Goal: Task Accomplishment & Management: Use online tool/utility

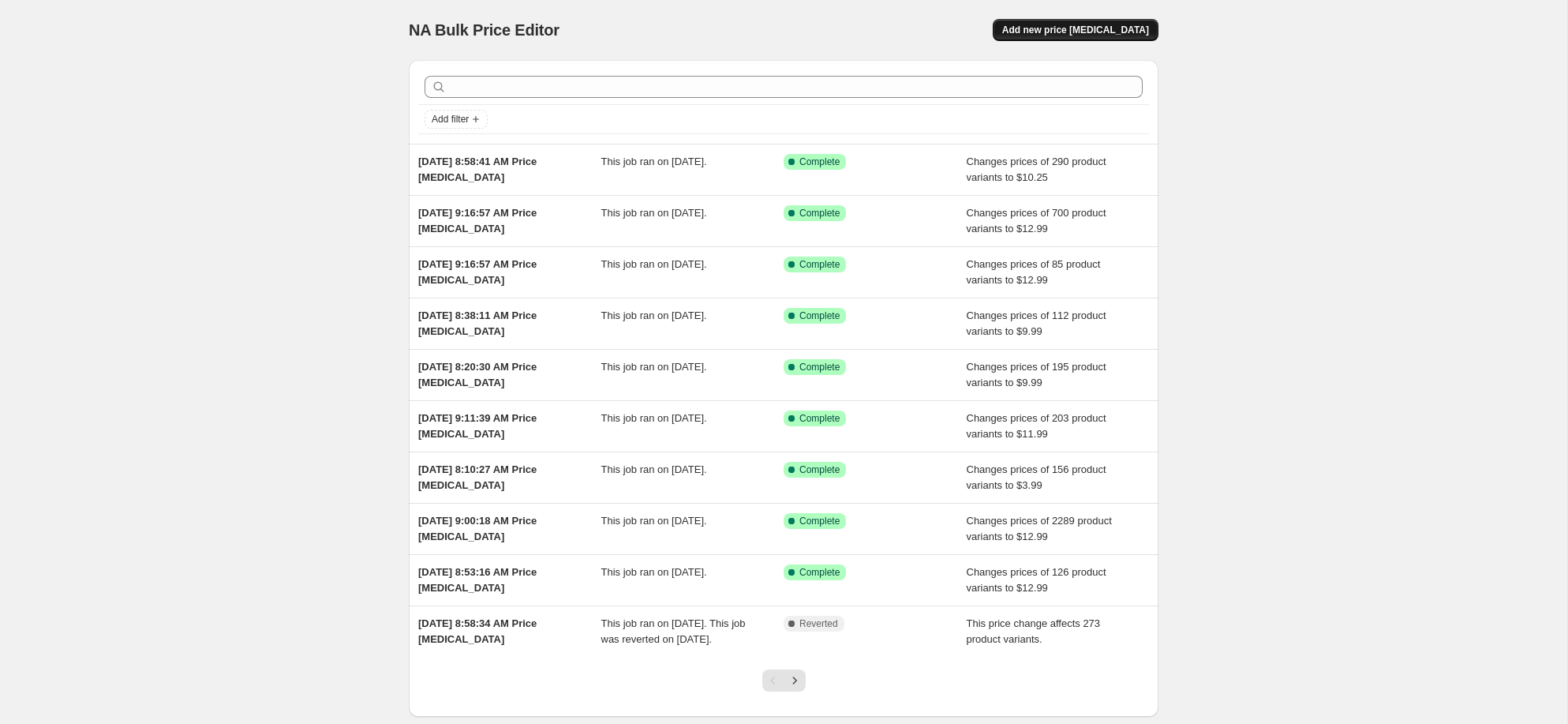
click at [1122, 22] on button "Add new price [MEDICAL_DATA]" at bounding box center [1075, 30] width 165 height 22
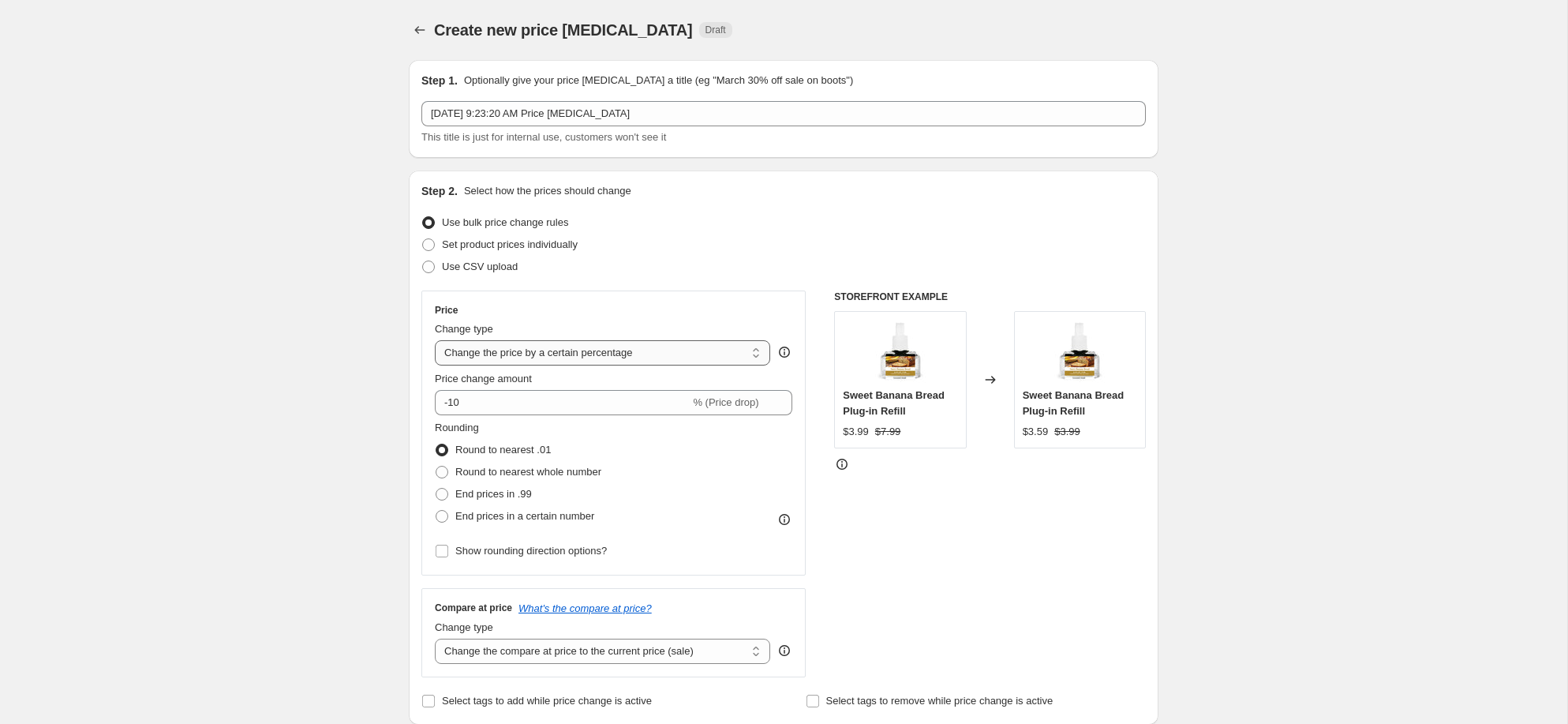
click at [512, 353] on select "Change the price to a certain amount Change the price by a certain amount Chang…" at bounding box center [602, 352] width 336 height 25
select select "to"
click at [435, 340] on select "Change the price to a certain amount Change the price by a certain amount Chang…" at bounding box center [602, 352] width 336 height 25
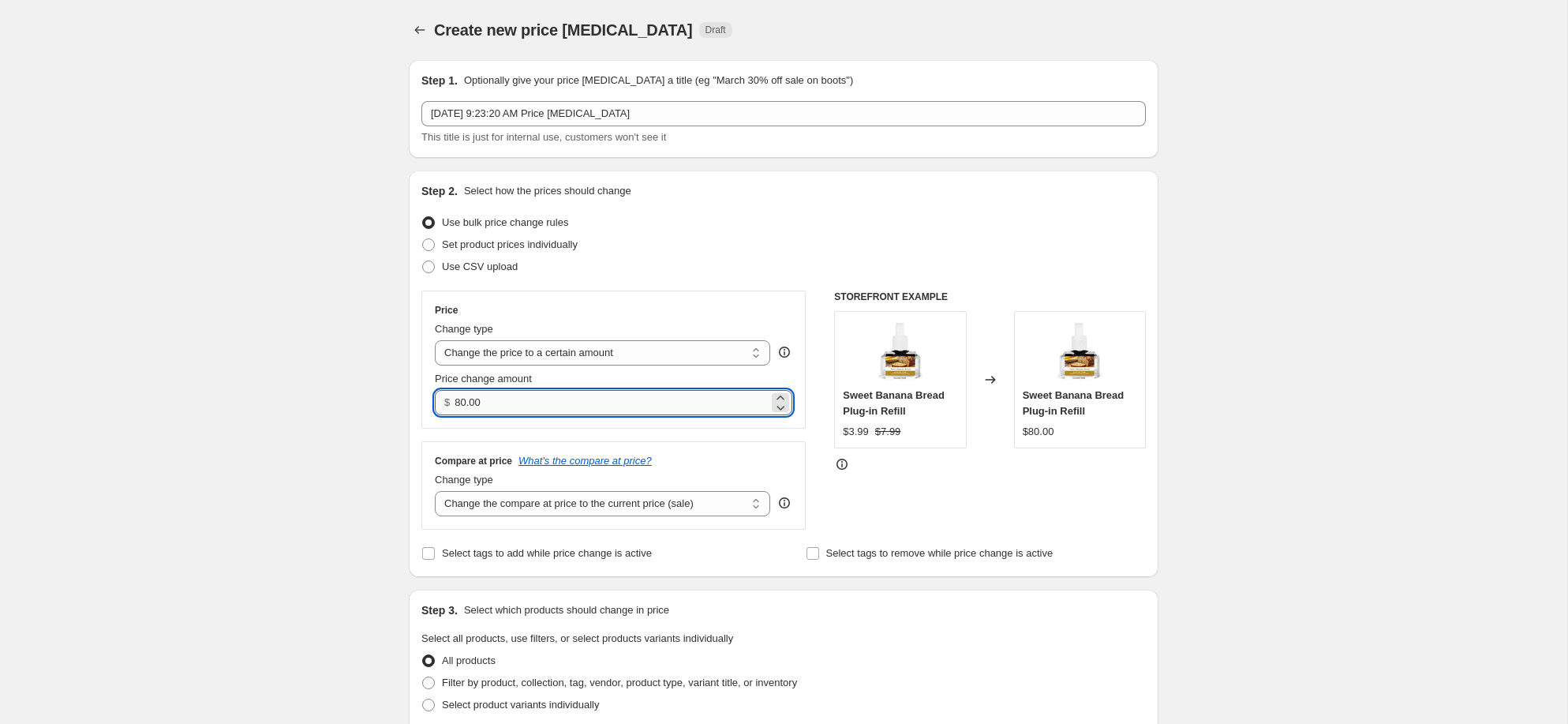
click at [522, 399] on input "80.00" at bounding box center [611, 402] width 313 height 25
type input "11.99"
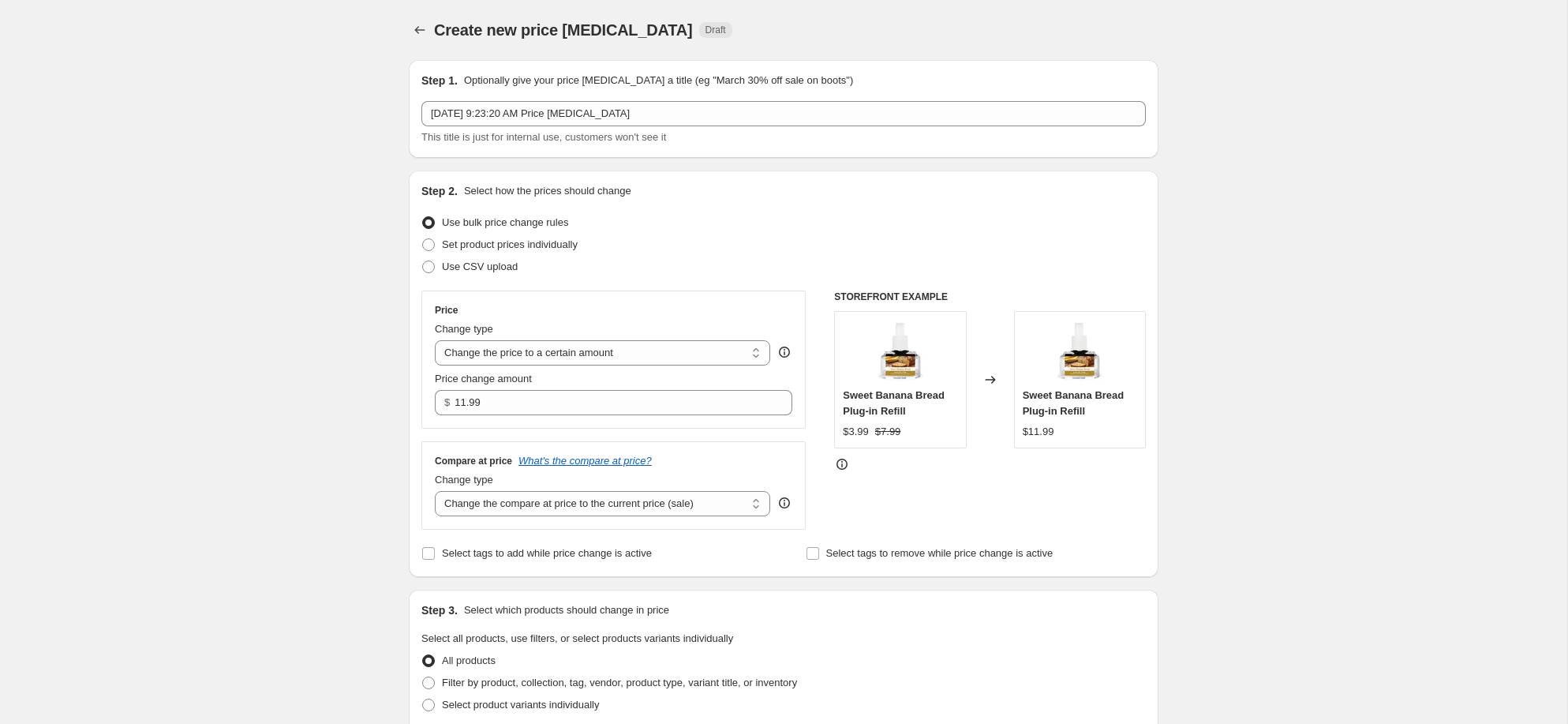
click at [315, 471] on div "Create new price [MEDICAL_DATA]. This page is ready Create new price [MEDICAL_D…" at bounding box center [783, 716] width 1567 height 1431
click at [557, 506] on select "Change the compare at price to the current price (sale) Change the compare at p…" at bounding box center [602, 503] width 336 height 25
select select "no_change"
click at [435, 491] on select "Change the compare at price to the current price (sale) Change the compare at p…" at bounding box center [602, 503] width 336 height 25
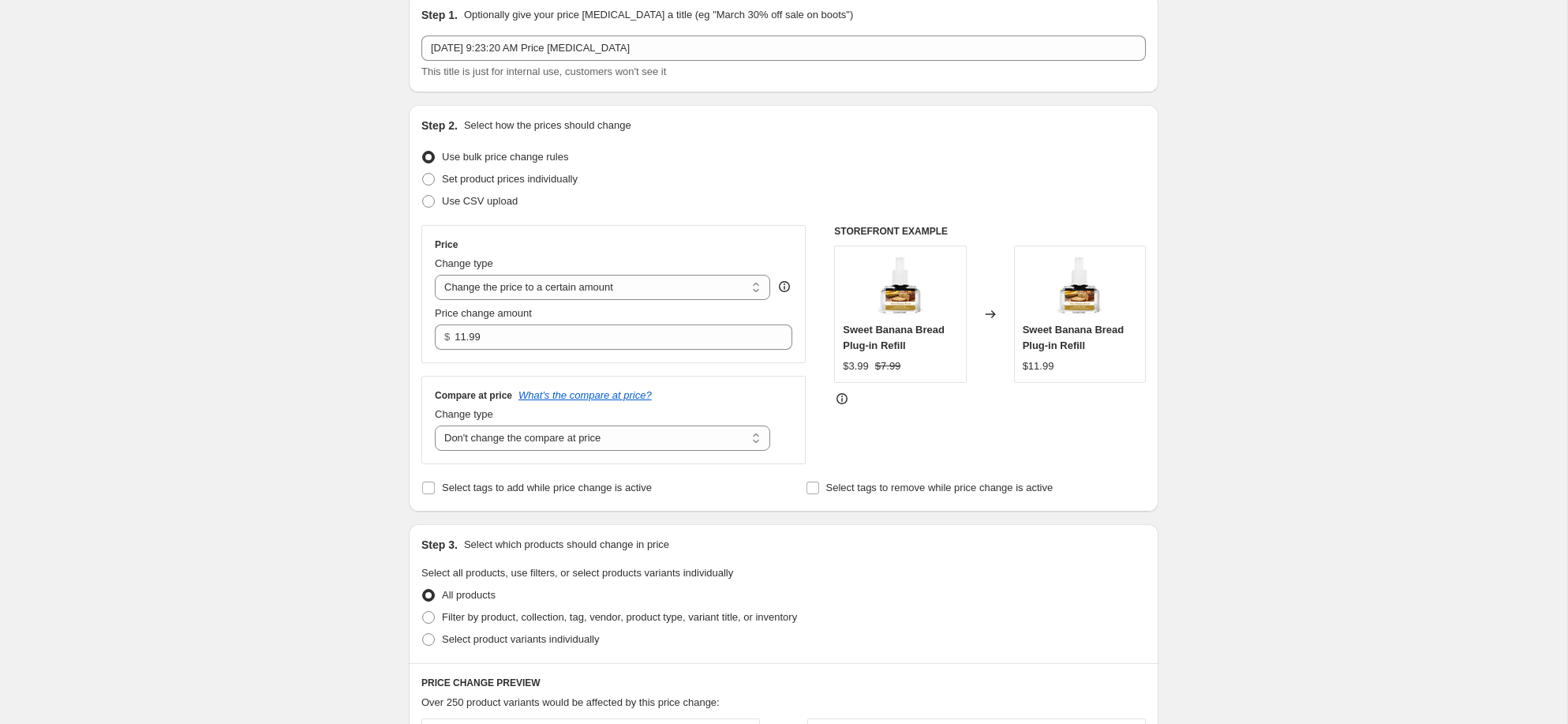
scroll to position [83, 0]
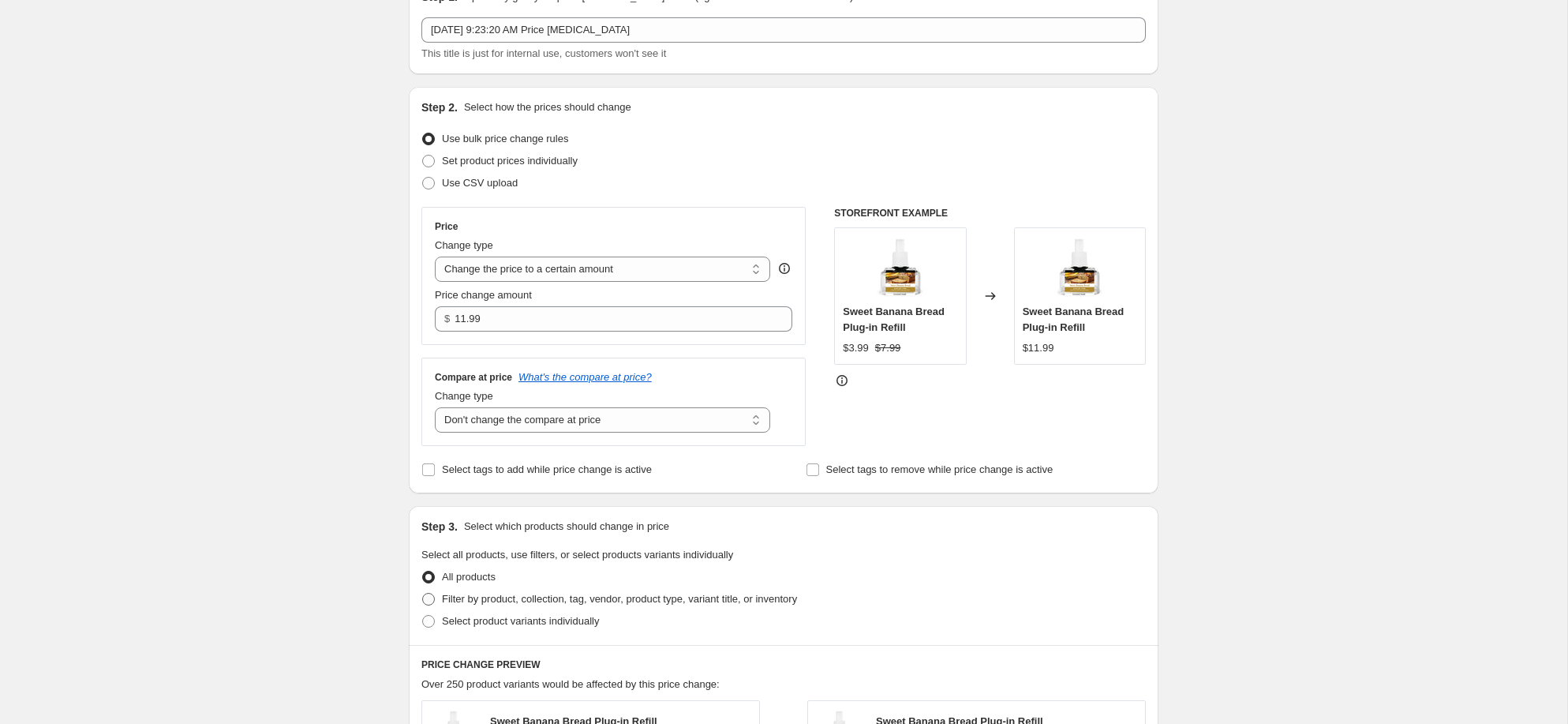
click at [453, 593] on span "Filter by product, collection, tag, vendor, product type, variant title, or inv…" at bounding box center [619, 598] width 355 height 12
click at [423, 593] on input "Filter by product, collection, tag, vendor, product type, variant title, or inv…" at bounding box center [423, 593] width 1 height 1
radio input "true"
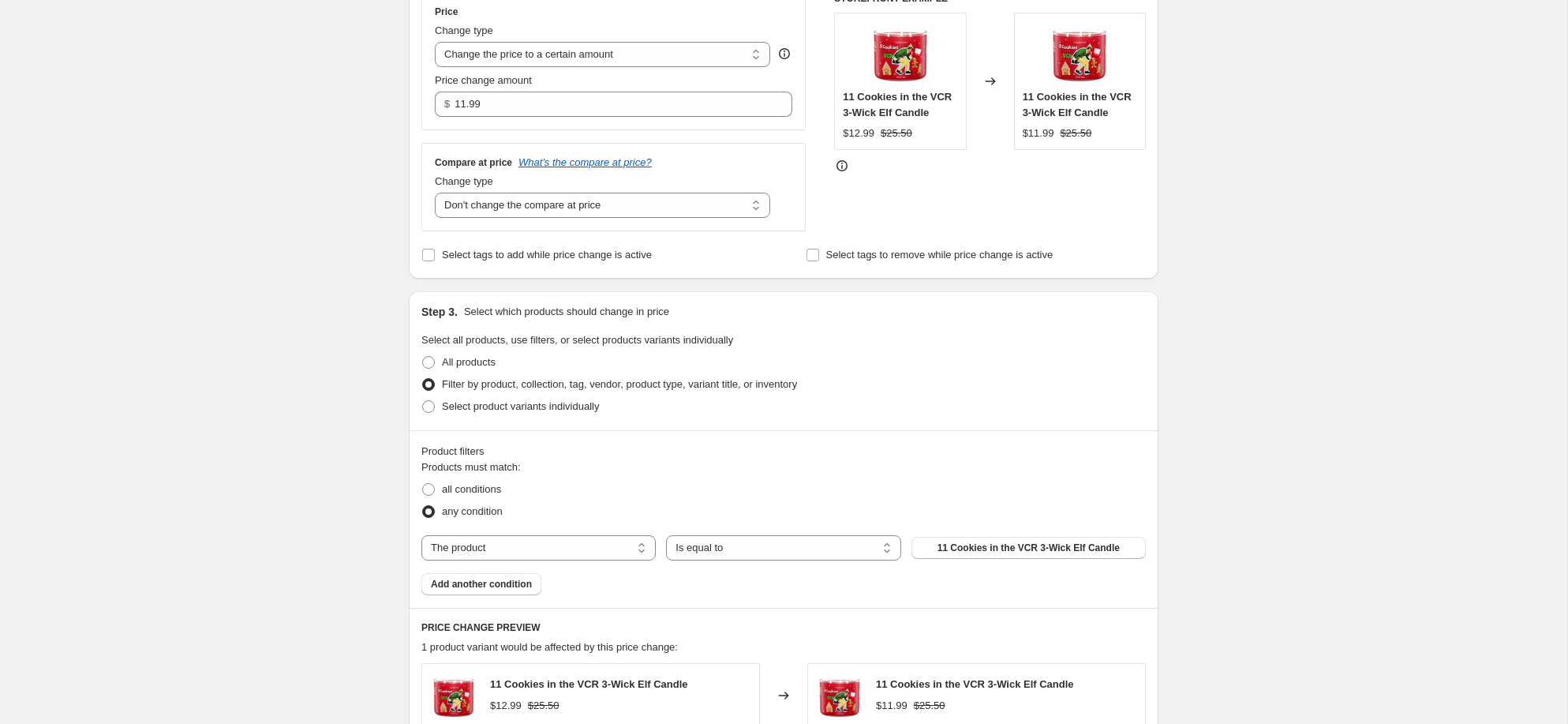
scroll to position [296, 0]
click at [568, 559] on select "The product The product's collection The product's tag The product's vendor The…" at bounding box center [539, 549] width 235 height 25
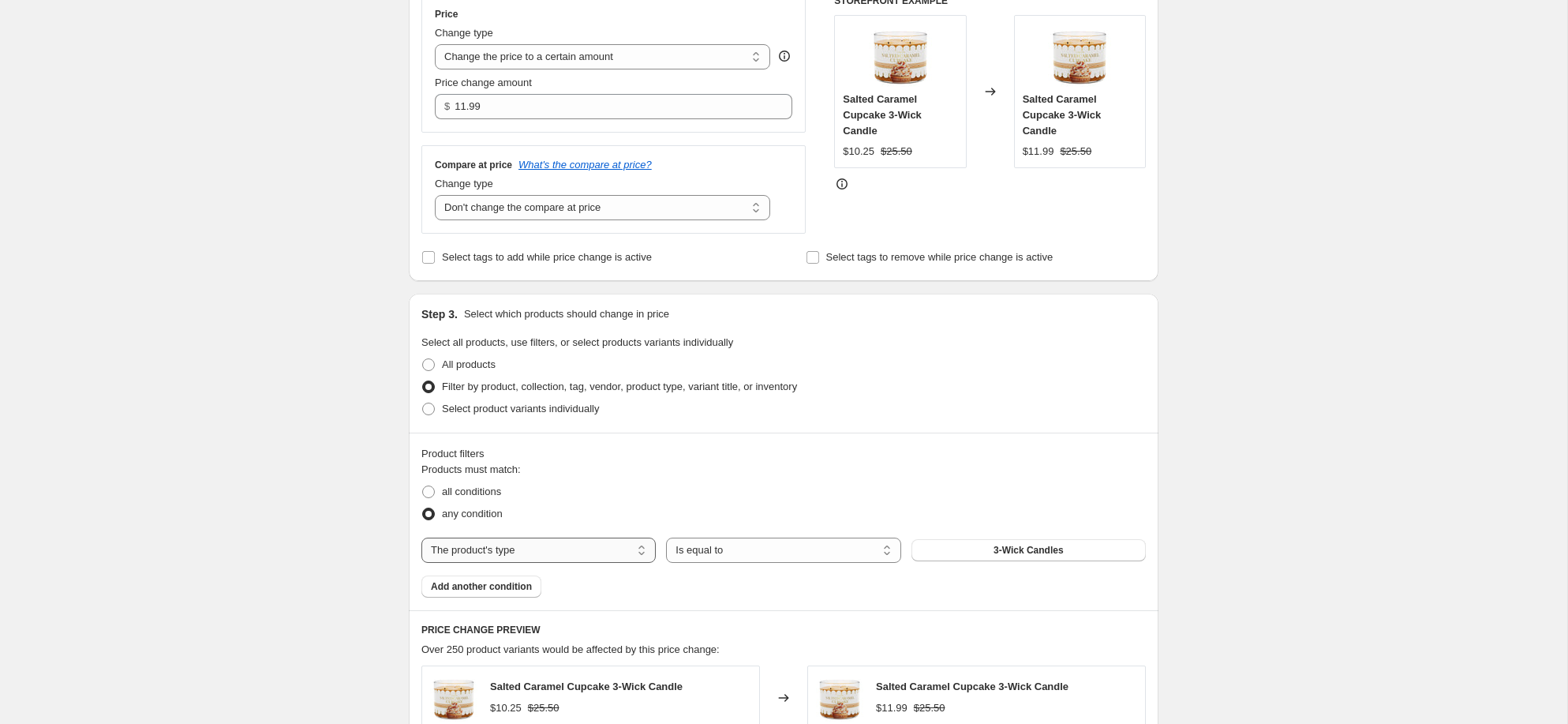
click at [541, 547] on select "The product The product's collection The product's tag The product's vendor The…" at bounding box center [539, 549] width 235 height 25
select select "collection"
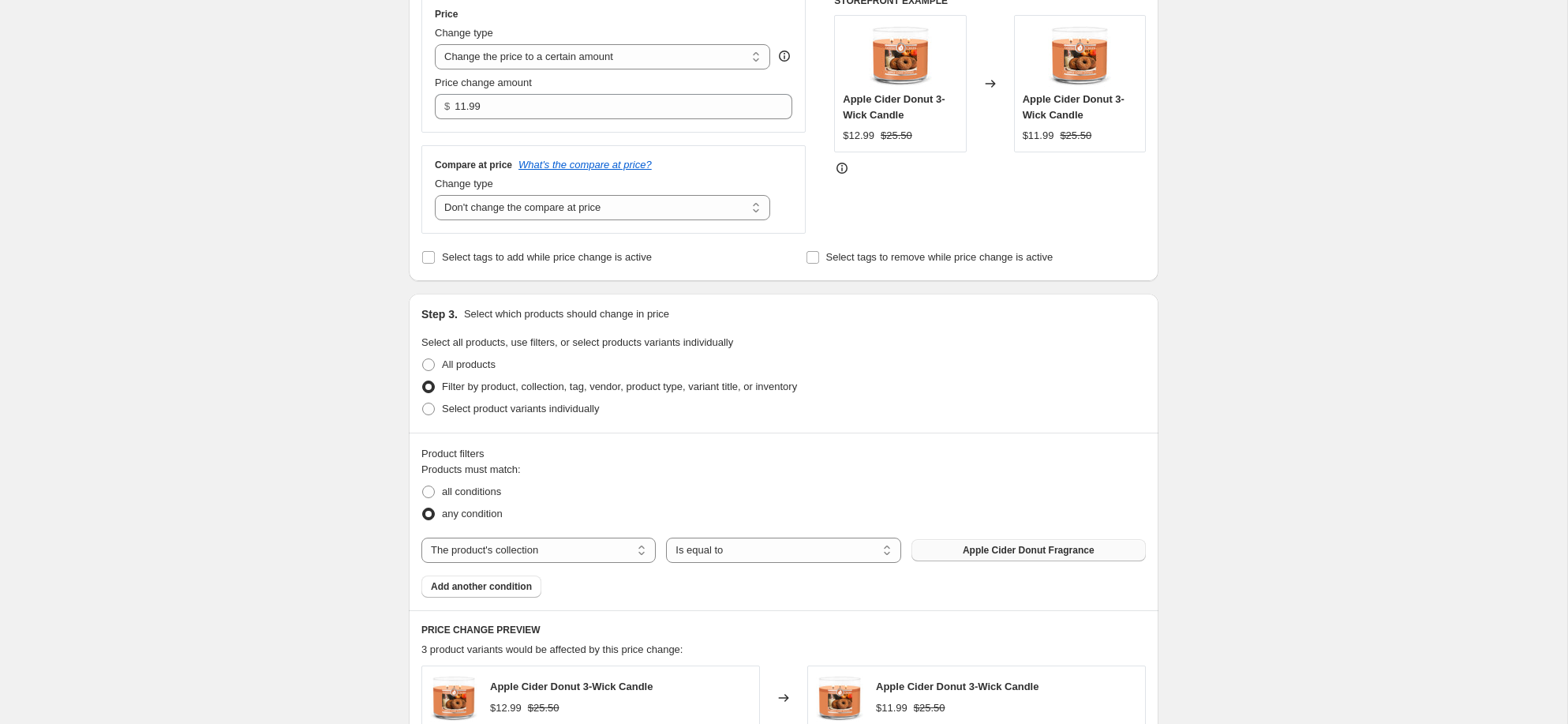
click at [1023, 556] on span "Apple Cider Donut Fragrance" at bounding box center [1028, 550] width 132 height 13
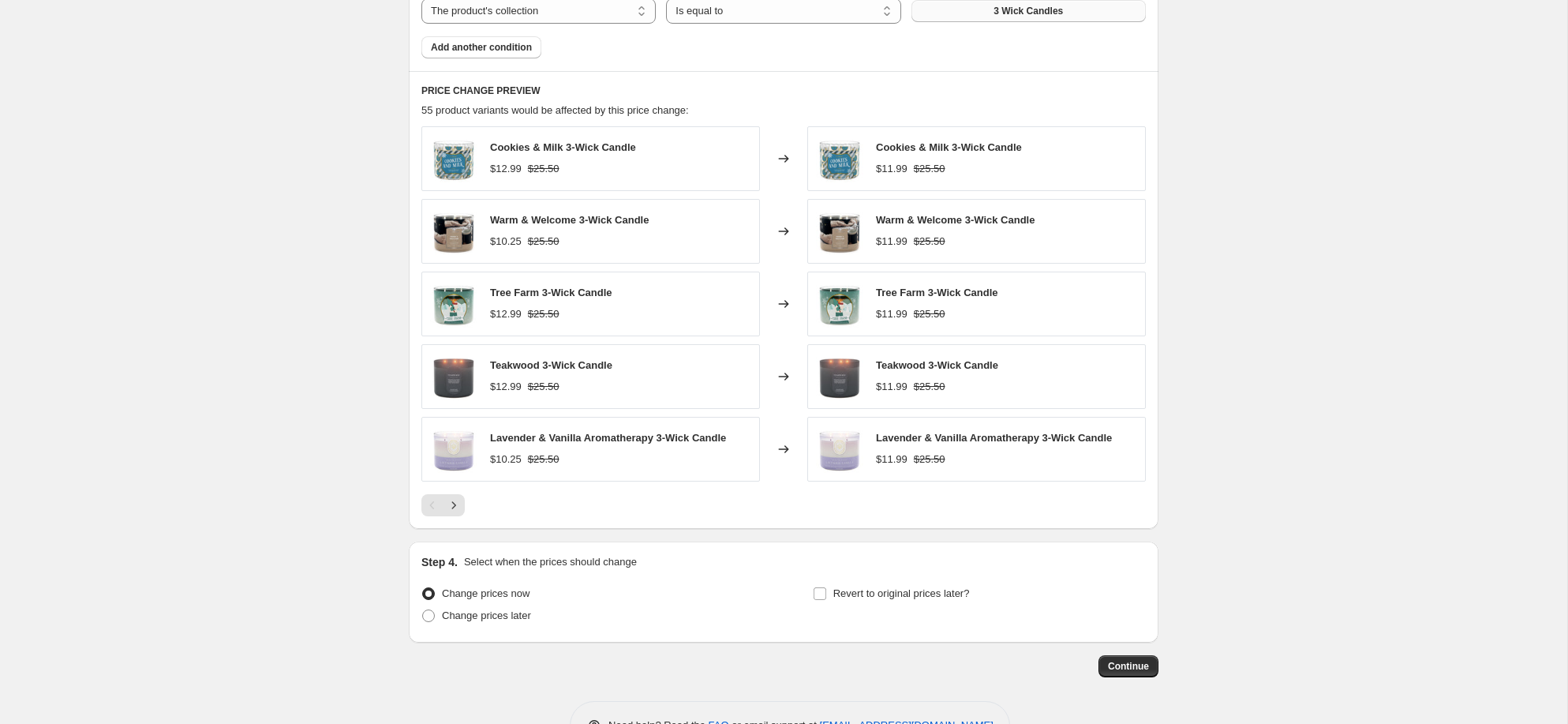
scroll to position [855, 0]
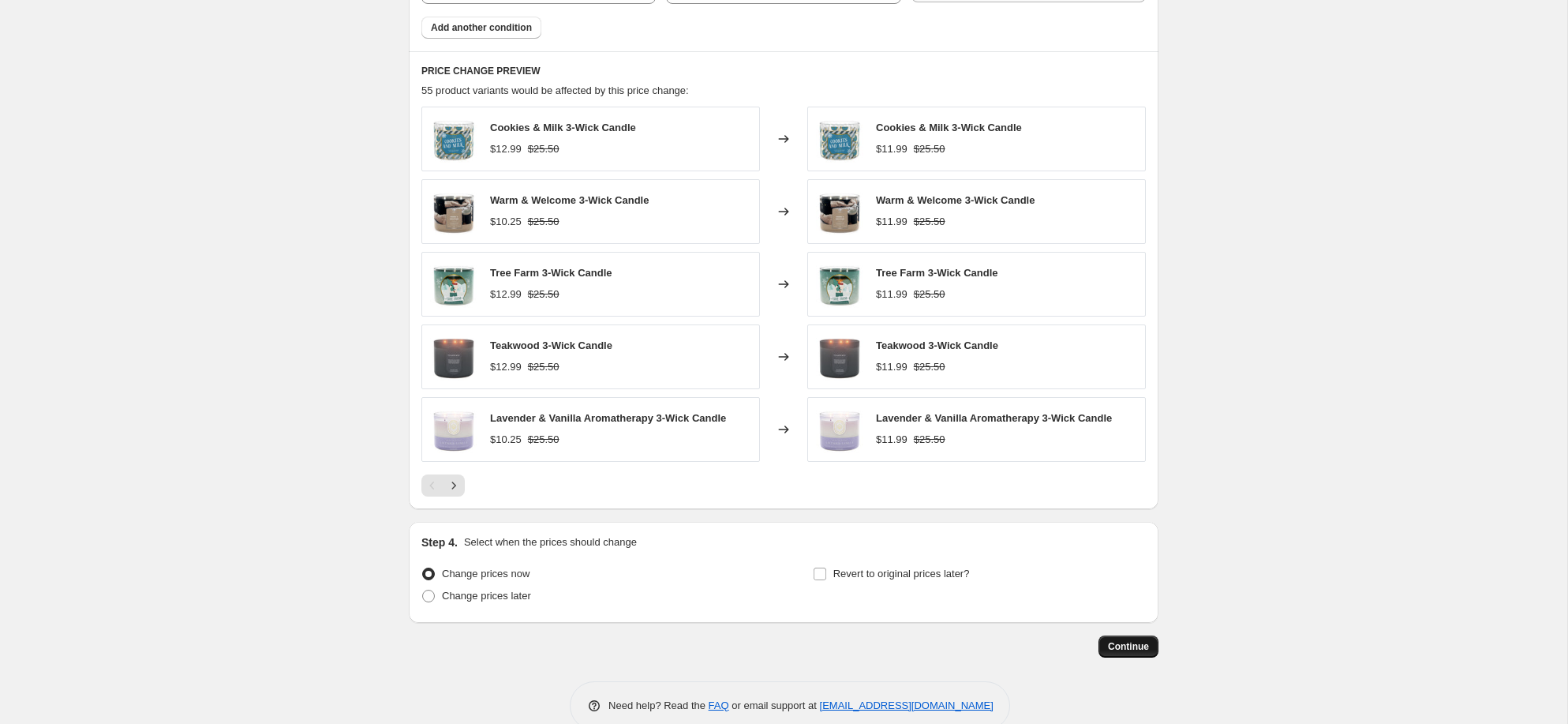
click at [1109, 637] on button "Continue" at bounding box center [1128, 646] width 60 height 22
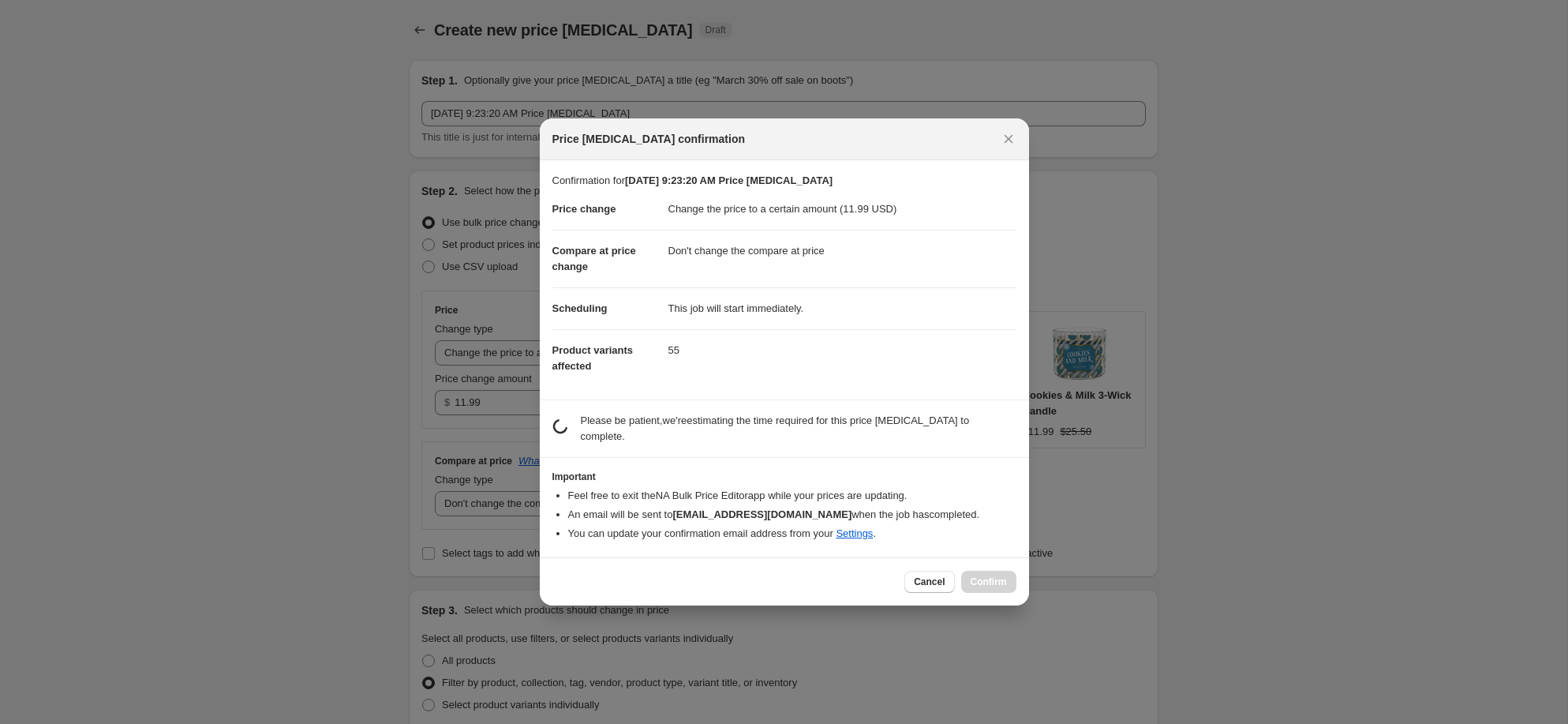
scroll to position [0, 0]
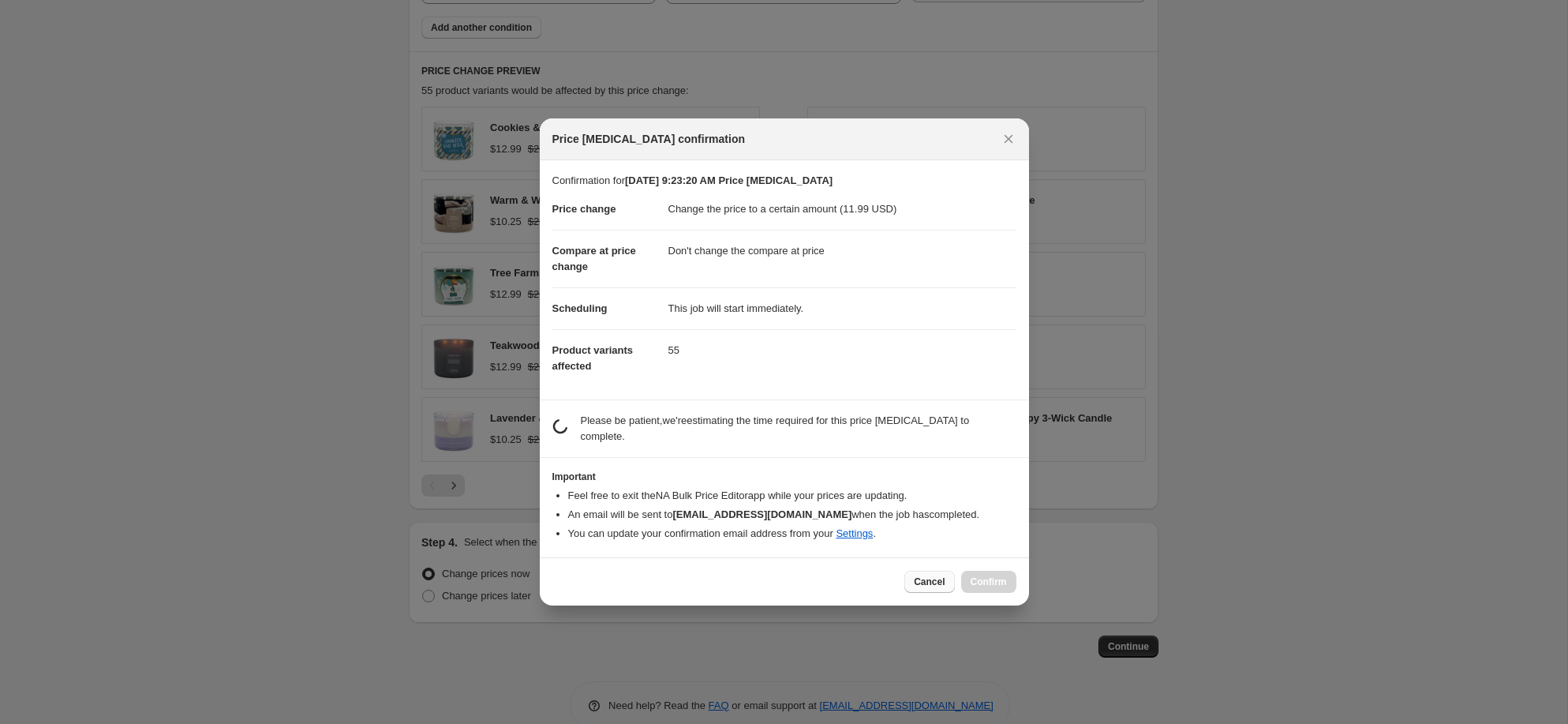
click at [931, 585] on span "Cancel" at bounding box center [929, 582] width 31 height 13
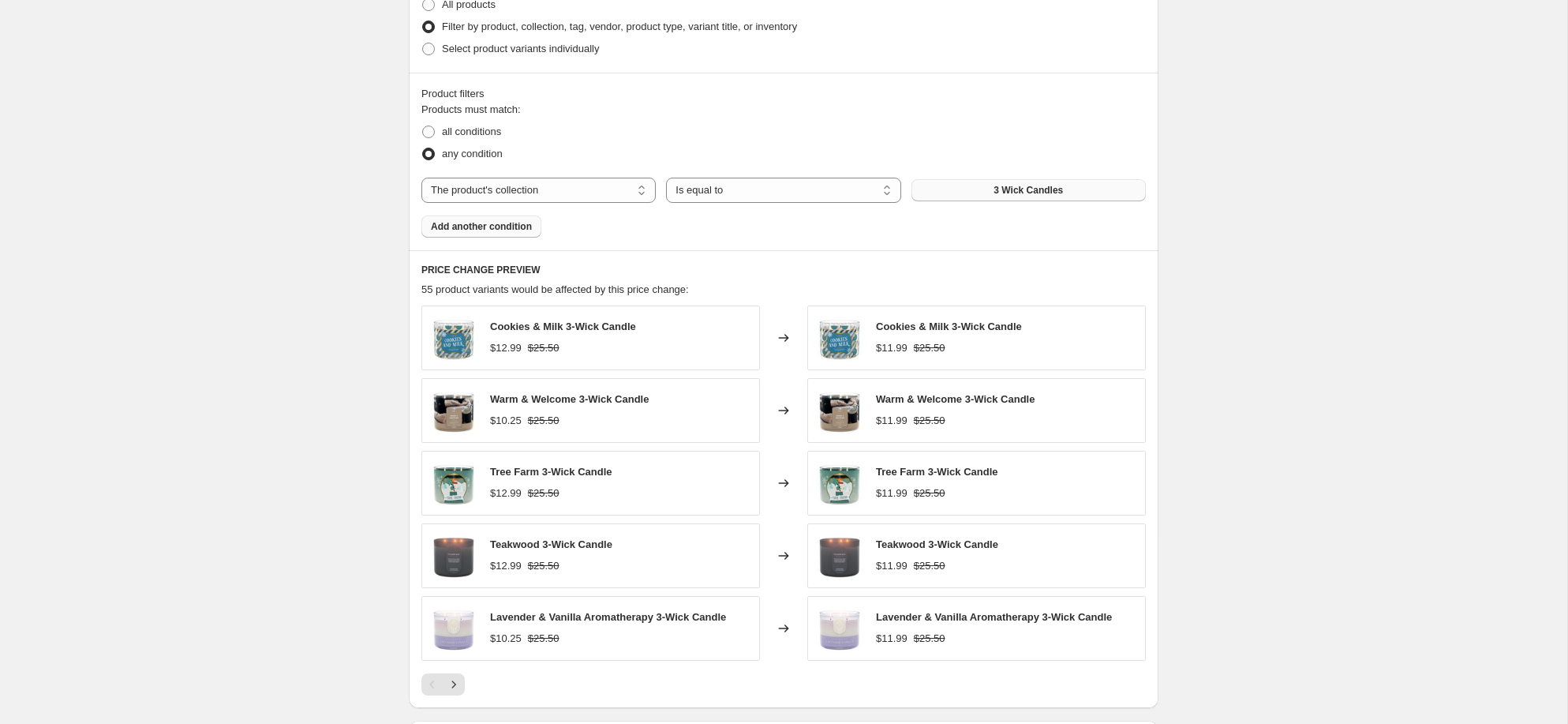
scroll to position [278, 0]
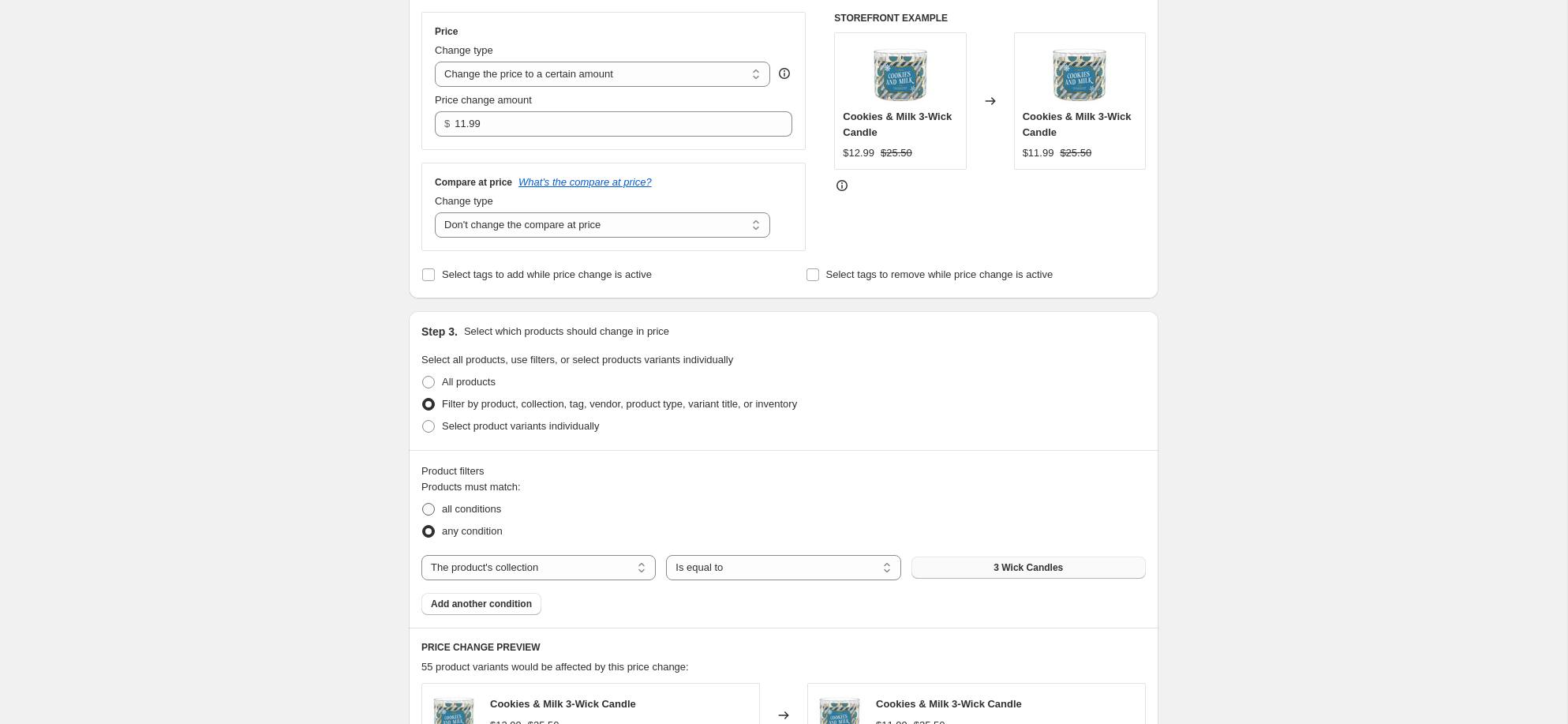
click at [450, 504] on span "all conditions" at bounding box center [472, 509] width 59 height 12
click at [423, 504] on input "all conditions" at bounding box center [423, 503] width 1 height 1
radio input "true"
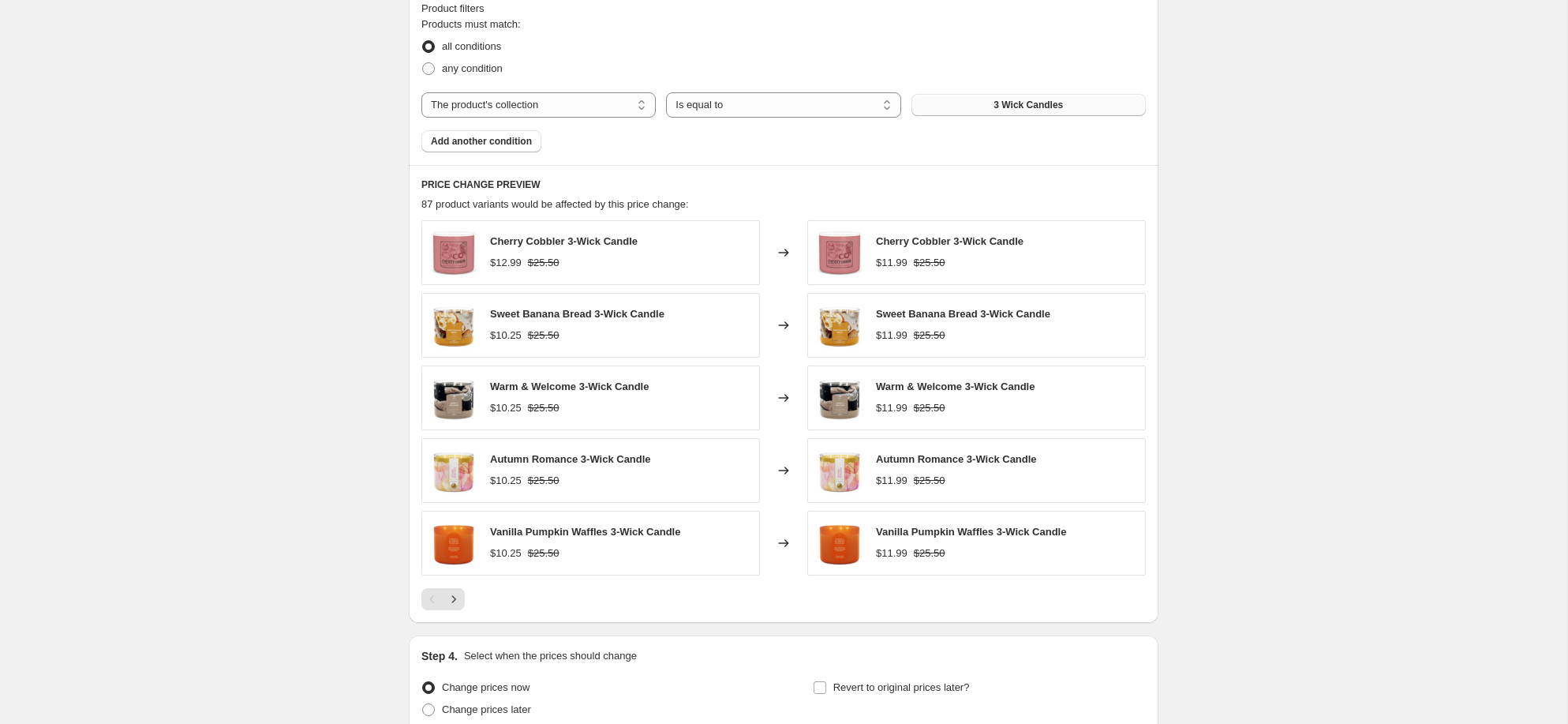
scroll to position [884, 0]
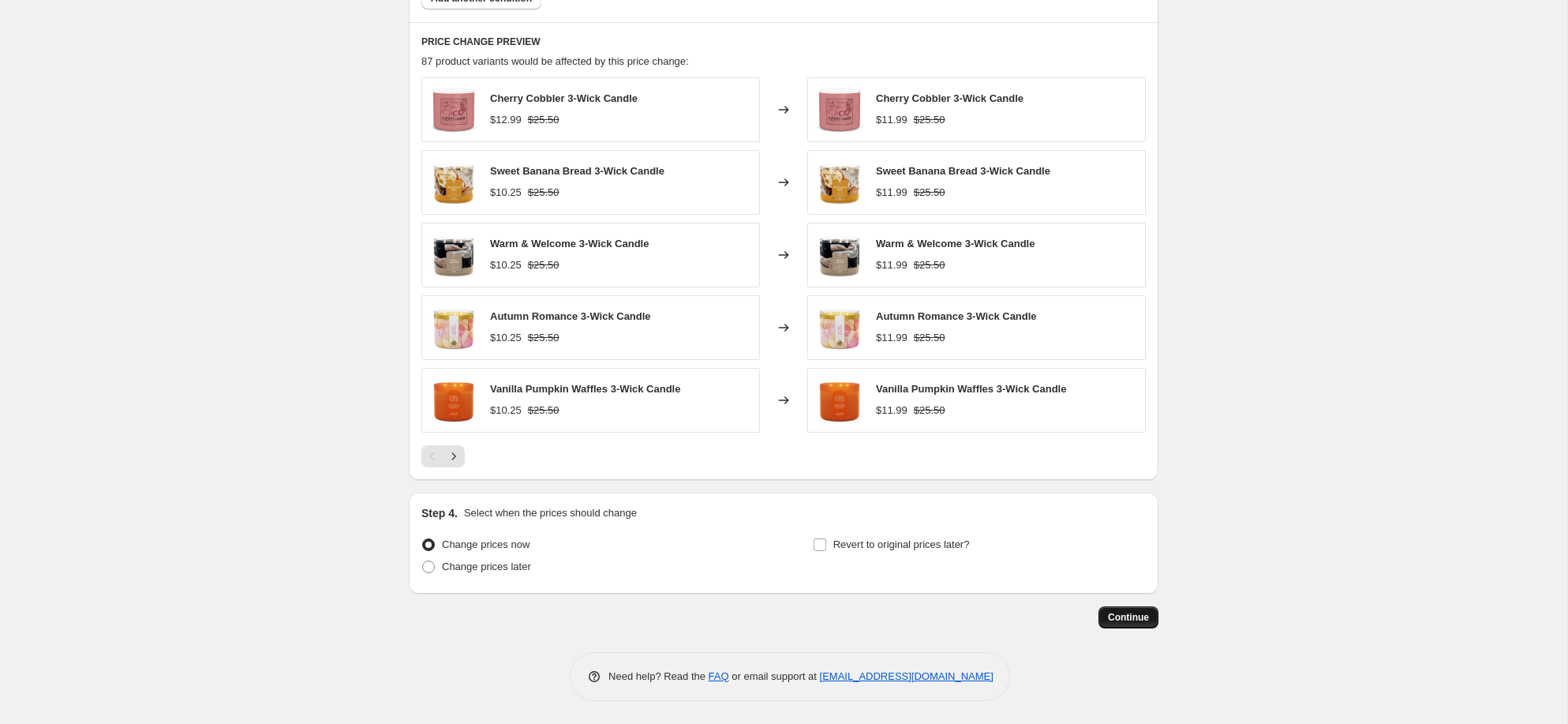
click at [1130, 618] on span "Continue" at bounding box center [1129, 618] width 41 height 13
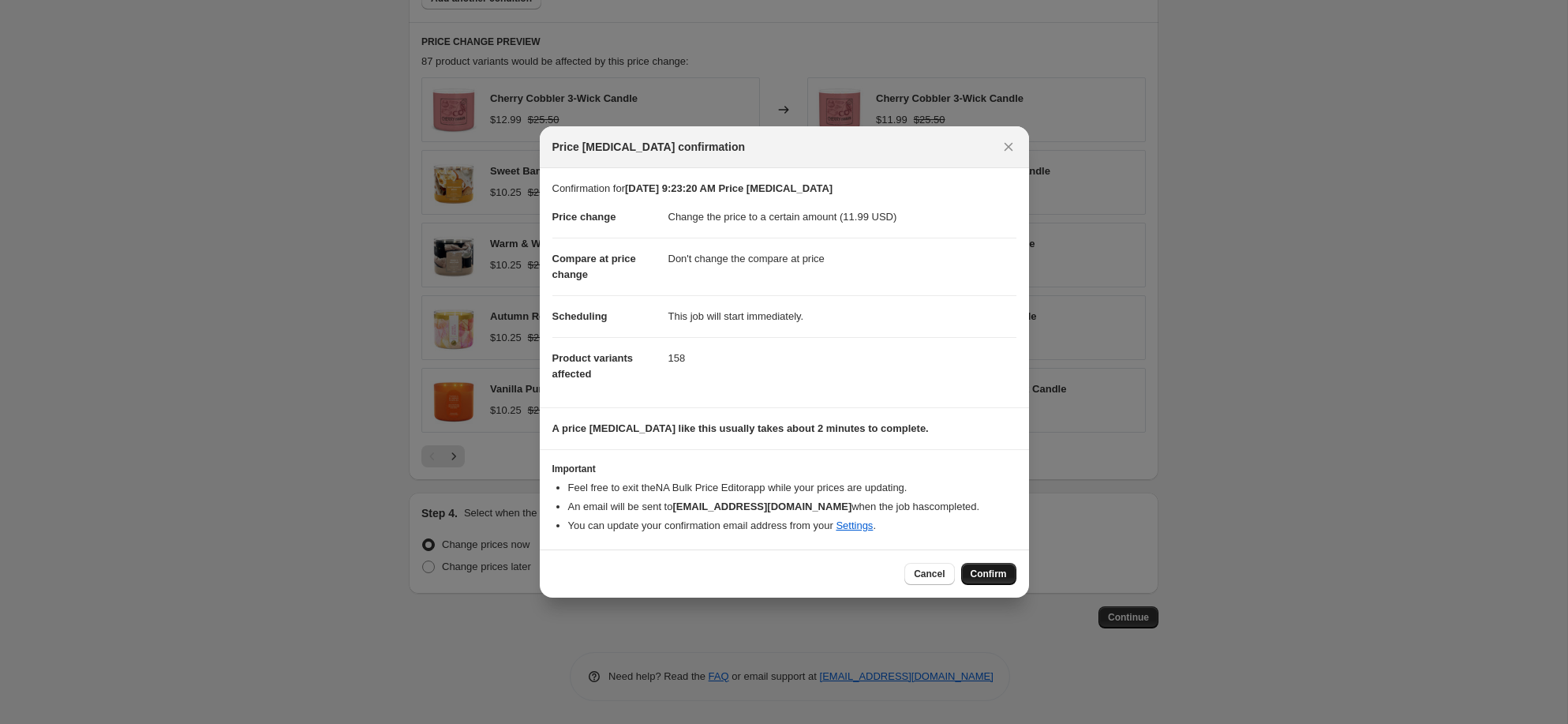
click at [990, 576] on span "Confirm" at bounding box center [988, 574] width 36 height 13
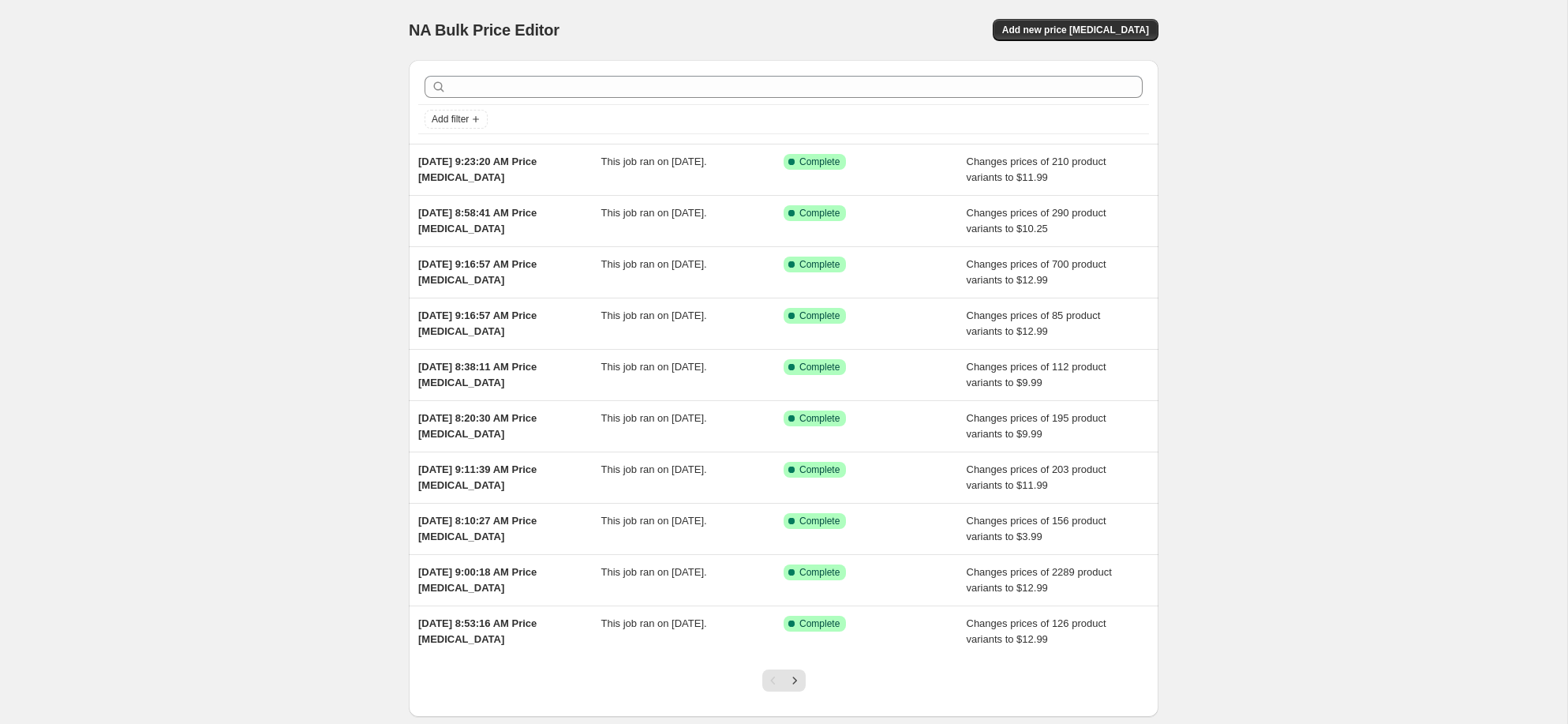
scroll to position [89, 0]
